Goal: Check status: Check status

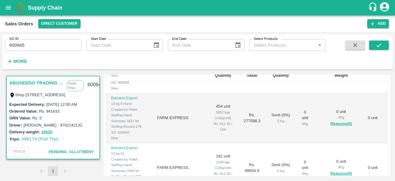
scroll to position [240, 0]
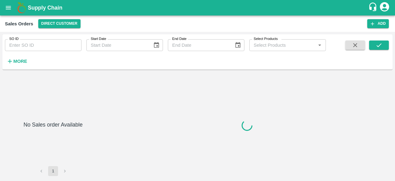
type input "600987"
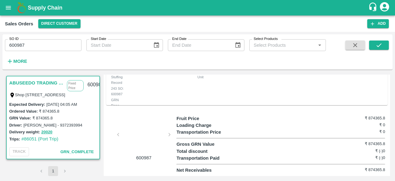
scroll to position [249, 0]
click at [144, 134] on div at bounding box center [144, 136] width 46 height 33
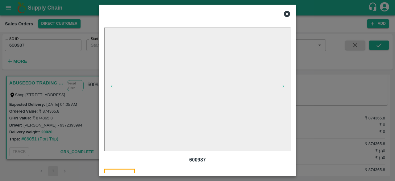
click at [286, 10] on icon at bounding box center [286, 13] width 7 height 7
